Goal: Transaction & Acquisition: Download file/media

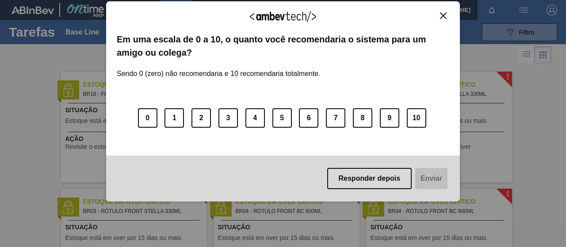
click at [388, 182] on button "Responder depois" at bounding box center [369, 178] width 85 height 21
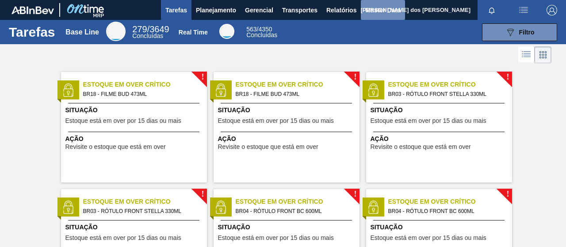
click at [375, 8] on span "Master Data" at bounding box center [383, 10] width 35 height 11
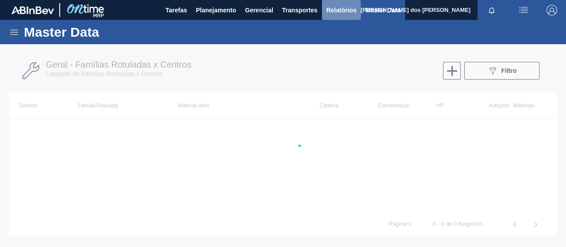
click at [348, 14] on span "Relatórios" at bounding box center [342, 10] width 30 height 11
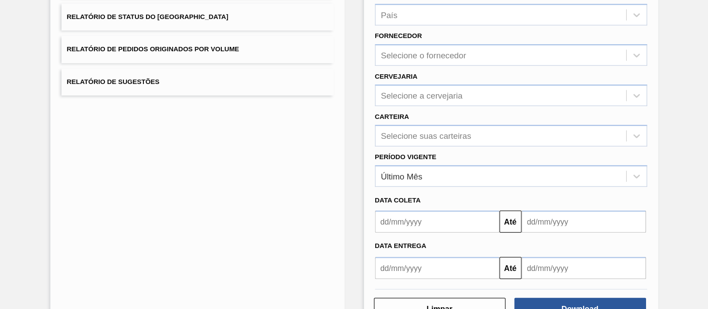
scroll to position [97, 0]
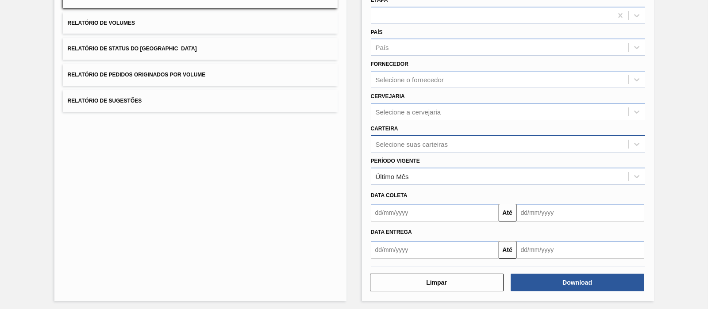
click at [400, 143] on div "Selecione suas carteiras" at bounding box center [412, 144] width 72 height 8
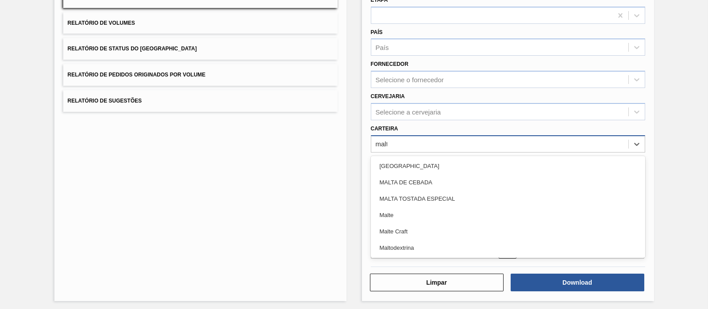
type input "malte"
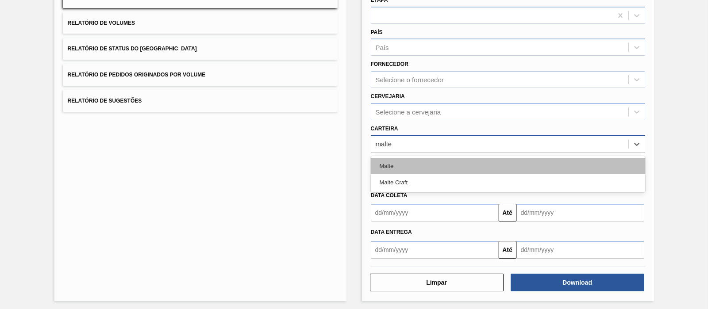
click at [398, 160] on div "Malte" at bounding box center [508, 166] width 274 height 16
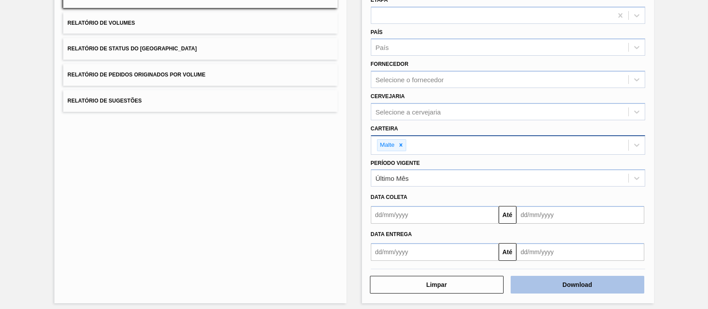
click at [543, 247] on button "Download" at bounding box center [578, 285] width 134 height 18
click at [557, 247] on button "Download" at bounding box center [578, 285] width 134 height 18
